Goal: Task Accomplishment & Management: Manage account settings

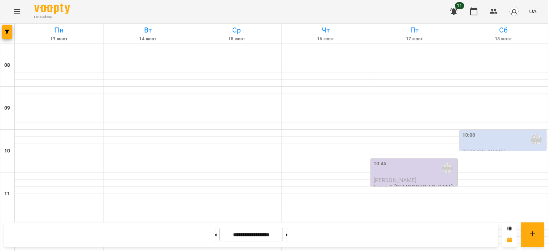
scroll to position [339, 0]
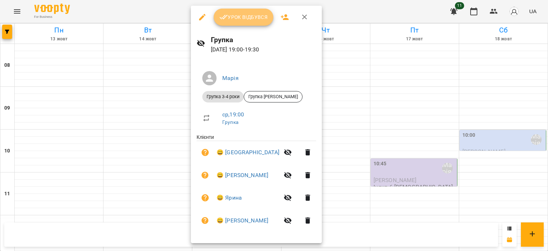
click at [235, 14] on span "Урок відбувся" at bounding box center [243, 17] width 49 height 9
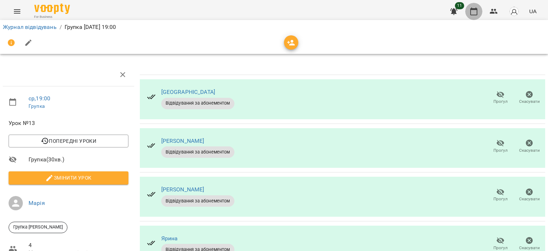
click at [472, 12] on icon "button" at bounding box center [474, 11] width 9 height 9
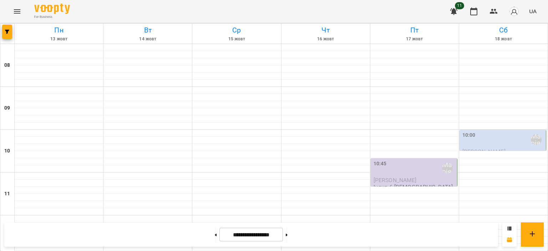
scroll to position [339, 0]
